Goal: Navigation & Orientation: Find specific page/section

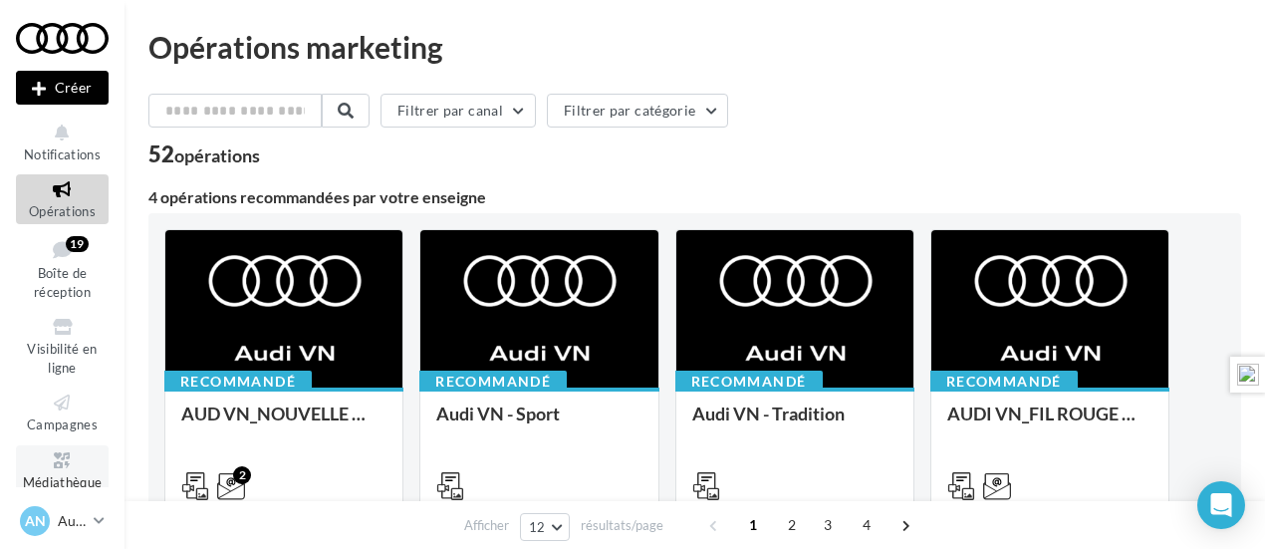
click at [45, 466] on icon at bounding box center [62, 460] width 81 height 23
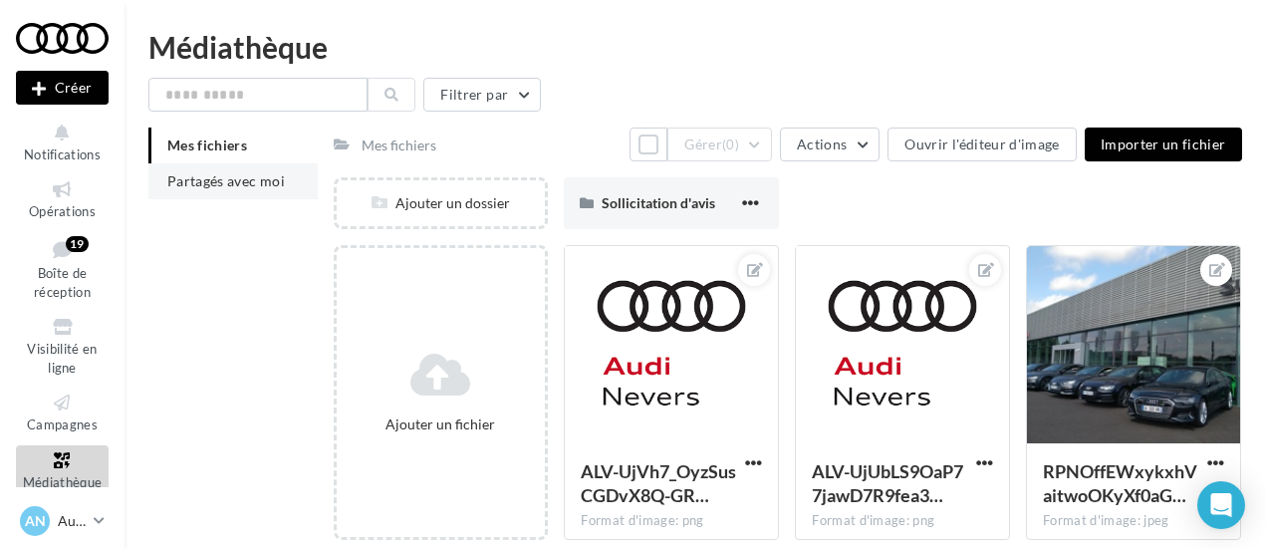
click at [233, 172] on li "Partagés avec moi" at bounding box center [232, 181] width 169 height 36
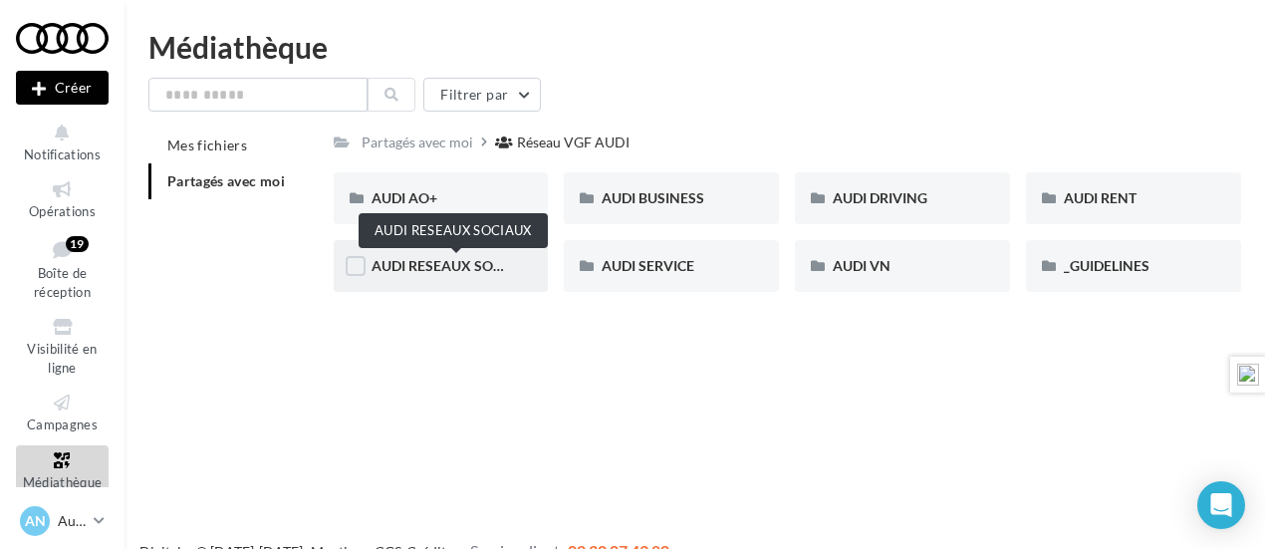
click at [459, 259] on span "AUDI RESEAUX SOCIAUX" at bounding box center [453, 265] width 164 height 17
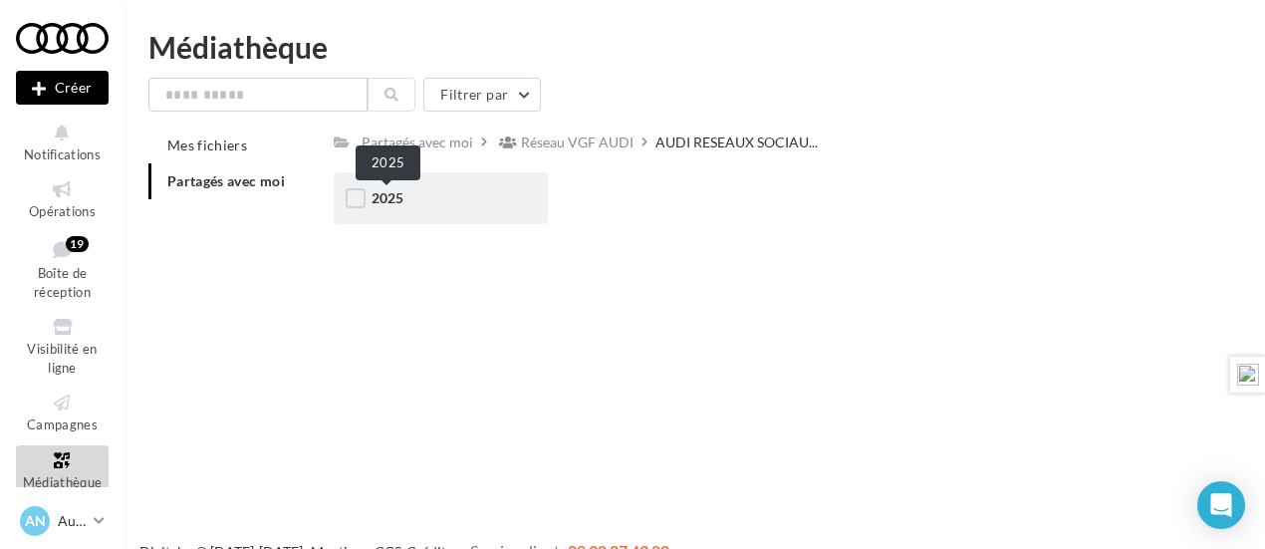
click at [391, 199] on span "2025" at bounding box center [387, 197] width 32 height 17
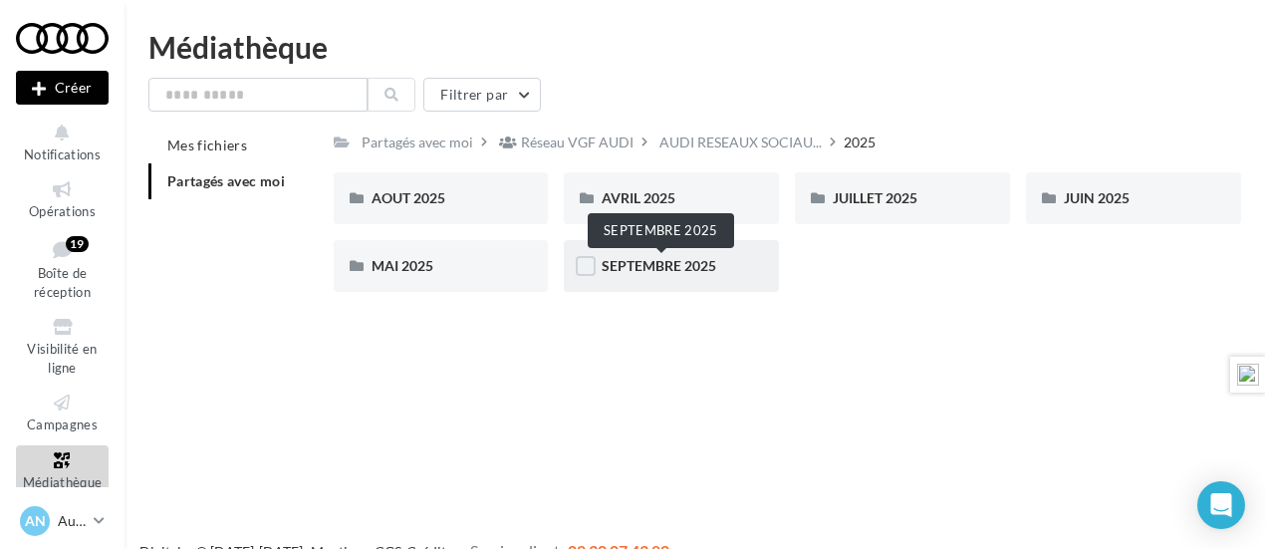
click at [622, 262] on span "SEPTEMBRE 2025" at bounding box center [659, 265] width 115 height 17
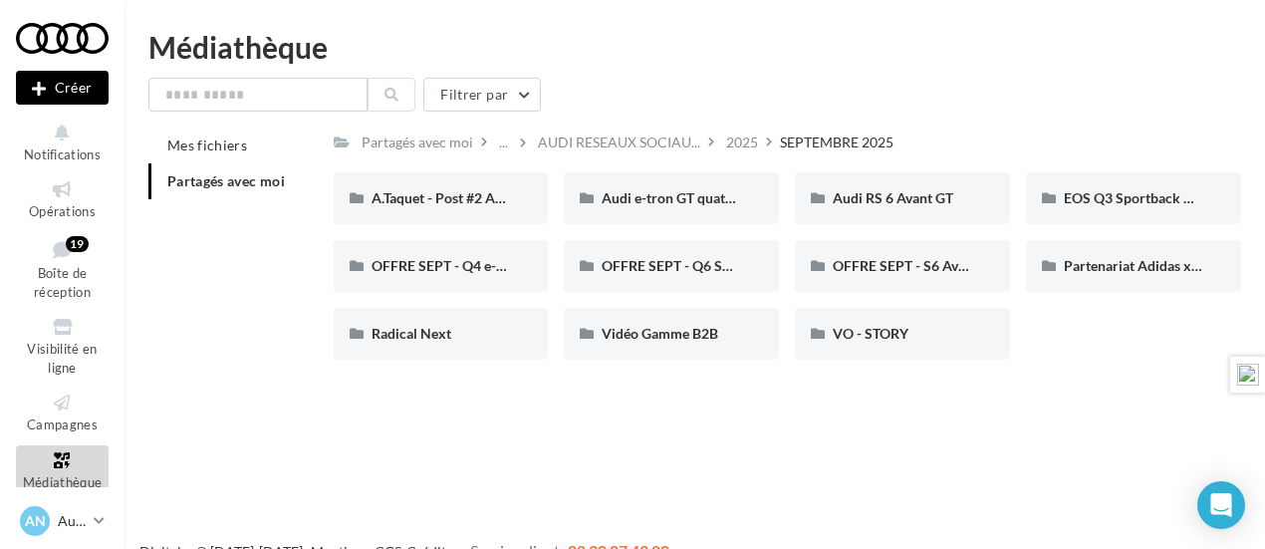
click at [594, 125] on div "Filtrer par Mes fichiers Partagés avec moi Partagés avec moi ... AUDI RESEAUX S…" at bounding box center [694, 227] width 1092 height 298
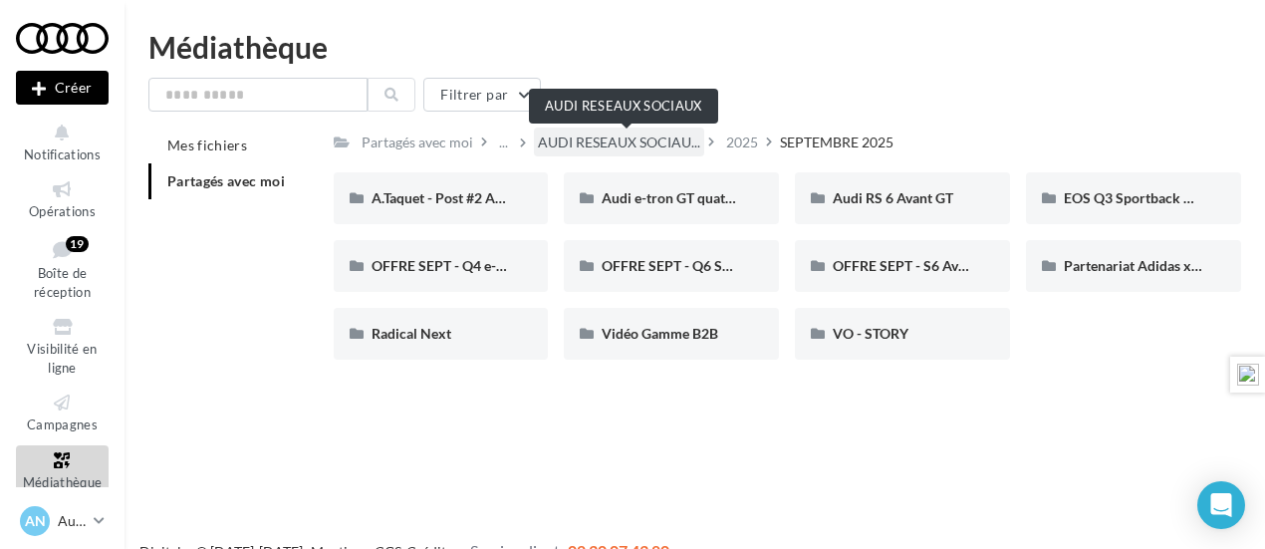
click at [596, 134] on span "AUDI RESEAUX SOCIAU..." at bounding box center [619, 142] width 162 height 20
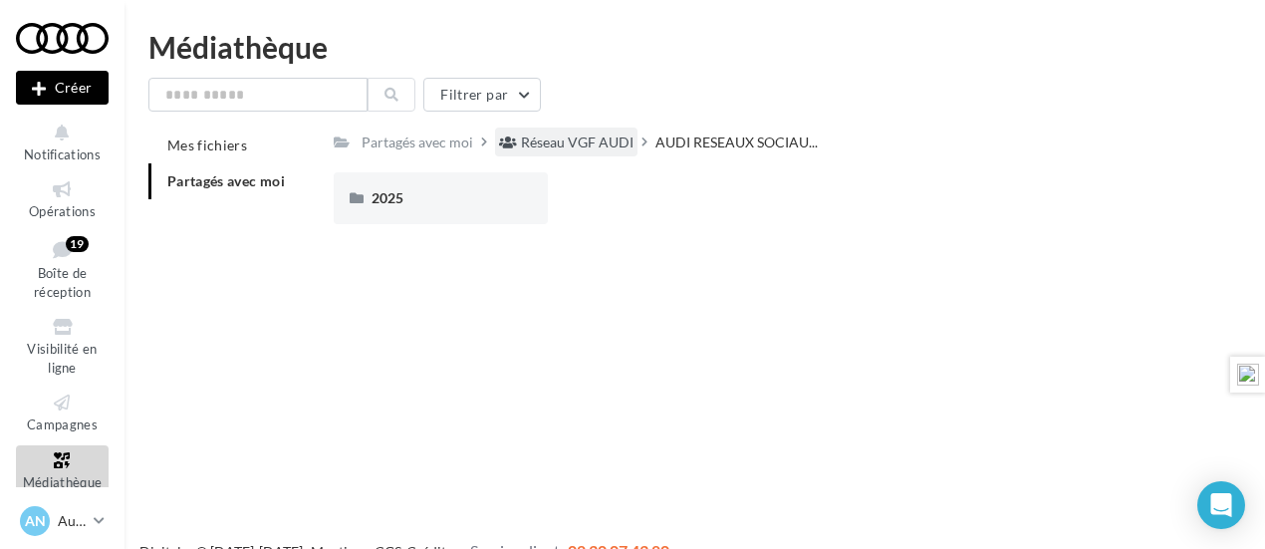
click at [594, 133] on div "Réseau VGF AUDI" at bounding box center [577, 142] width 113 height 20
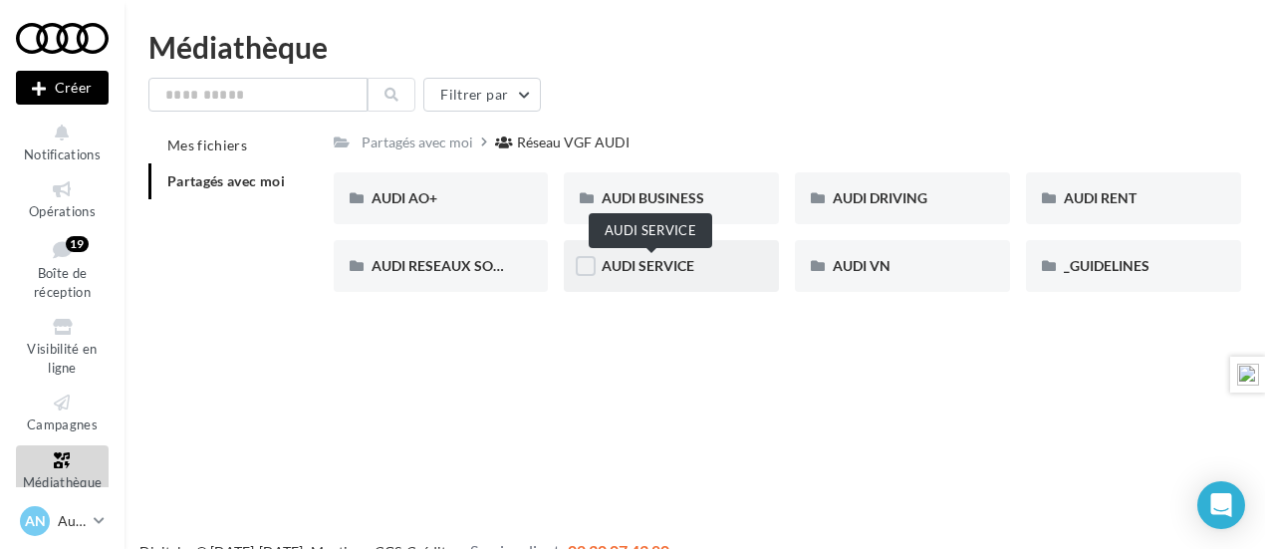
click at [665, 259] on span "AUDI SERVICE" at bounding box center [648, 265] width 93 height 17
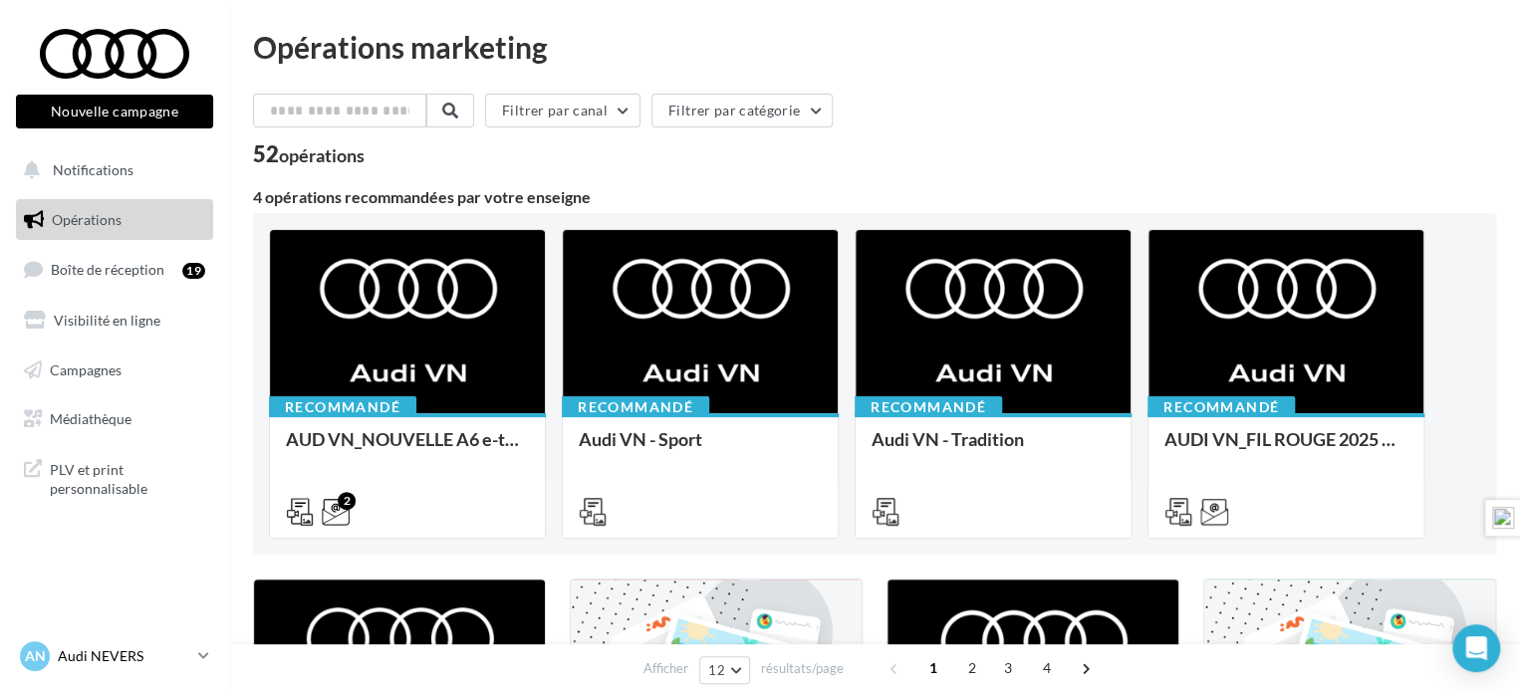
click at [114, 652] on p "Audi NEVERS" at bounding box center [124, 656] width 132 height 20
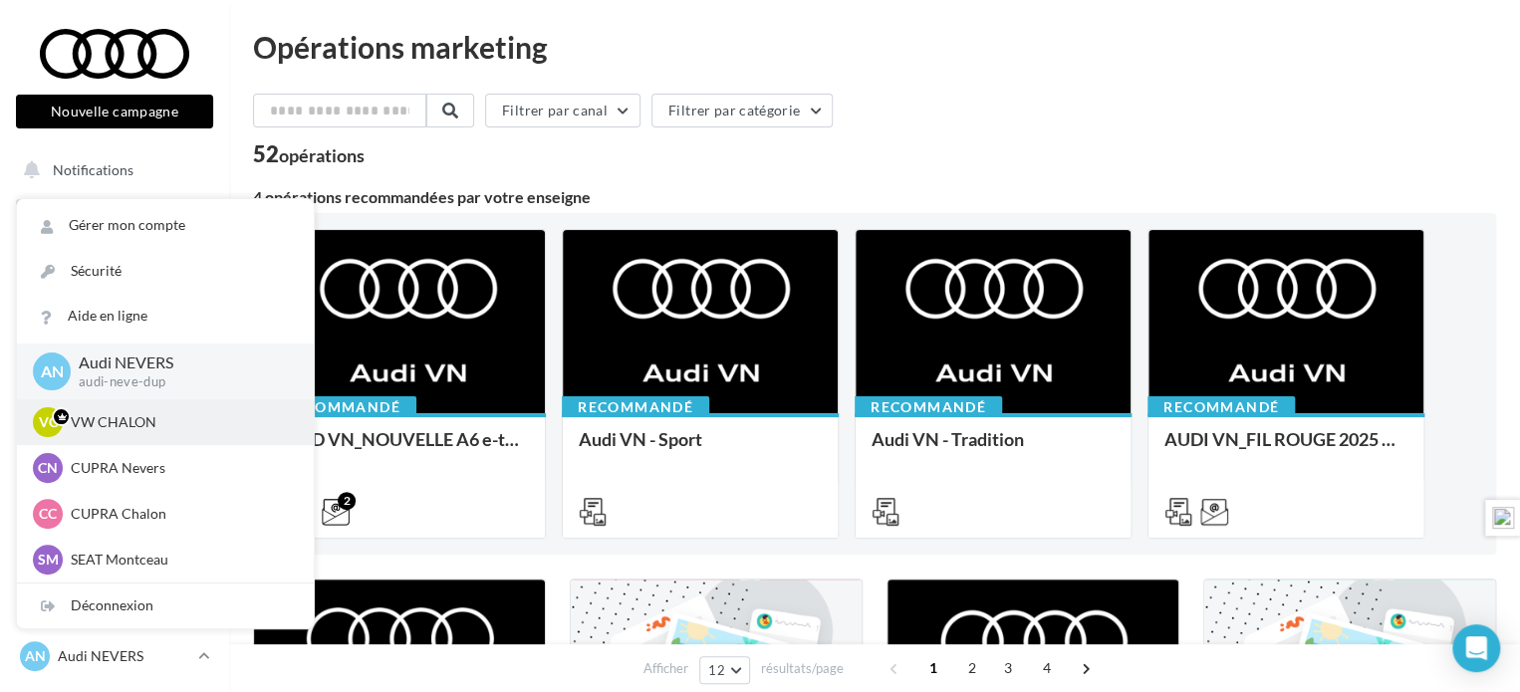
click at [134, 418] on p "VW CHALON" at bounding box center [180, 422] width 219 height 20
